Goal: Task Accomplishment & Management: Use online tool/utility

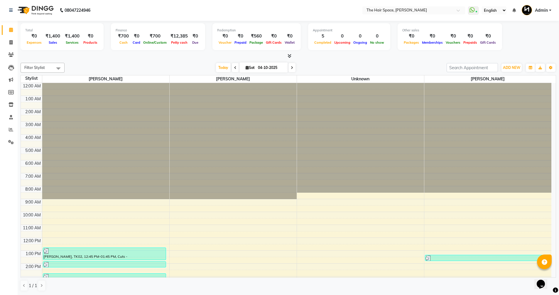
scroll to position [78, 0]
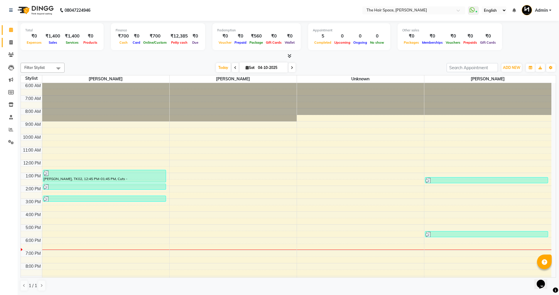
click at [11, 40] on icon at bounding box center [10, 42] width 3 height 4
select select "service"
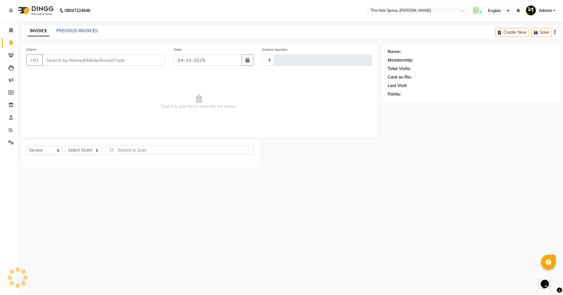
type input "2111"
select select "6663"
click at [91, 31] on link "PREVIOUS INVOICES" at bounding box center [76, 30] width 41 height 5
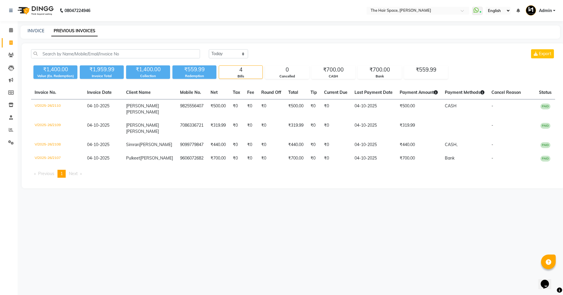
click at [35, 35] on div "INVOICE PREVIOUS INVOICES" at bounding box center [291, 32] width 540 height 13
click at [38, 30] on link "INVOICE" at bounding box center [36, 30] width 17 height 5
select select "service"
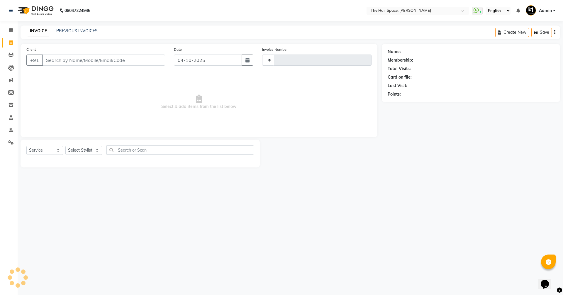
type input "2111"
select select "6663"
